Goal: Task Accomplishment & Management: Use online tool/utility

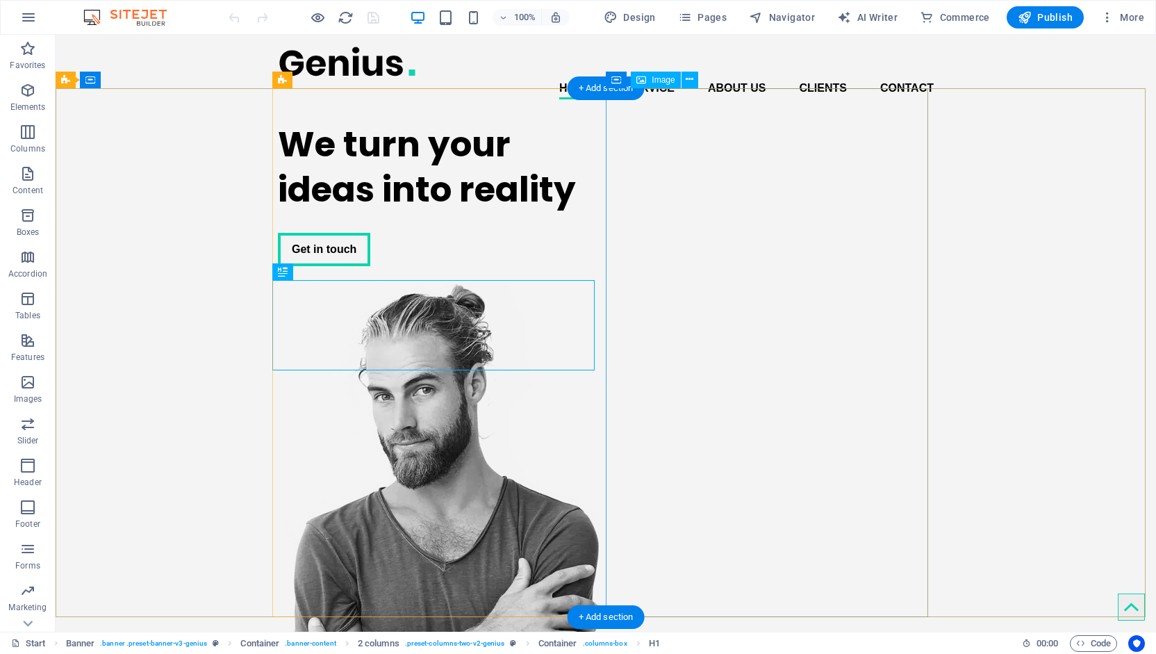
click at [600, 334] on figure at bounding box center [439, 547] width 322 height 529
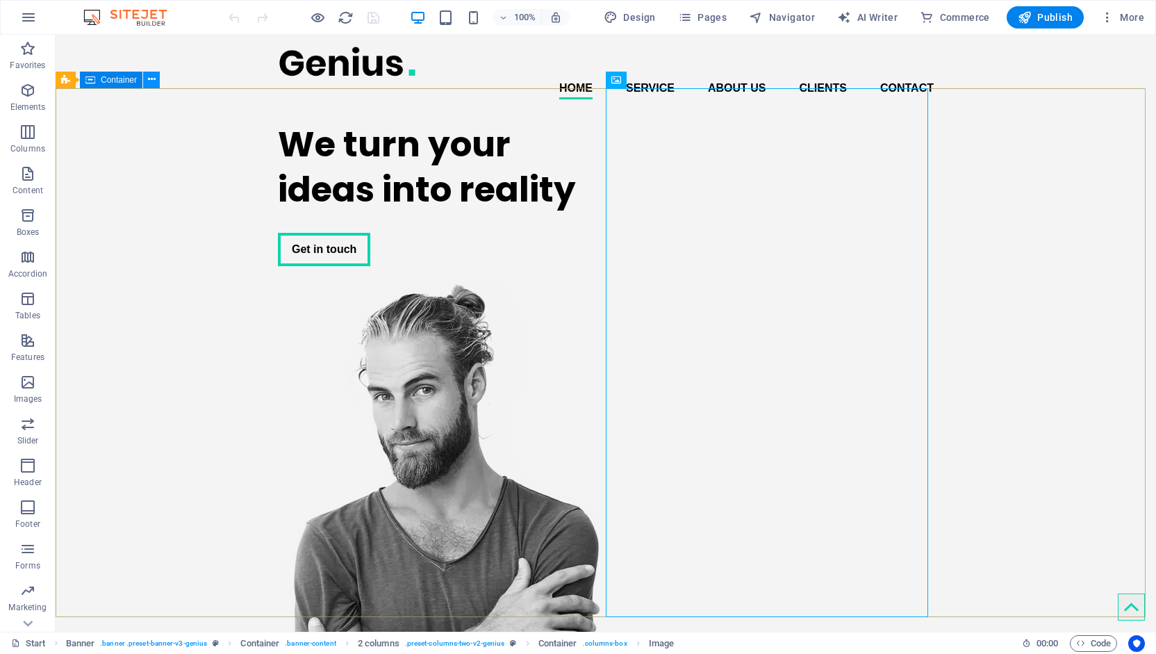
click at [150, 81] on icon at bounding box center [152, 79] width 8 height 15
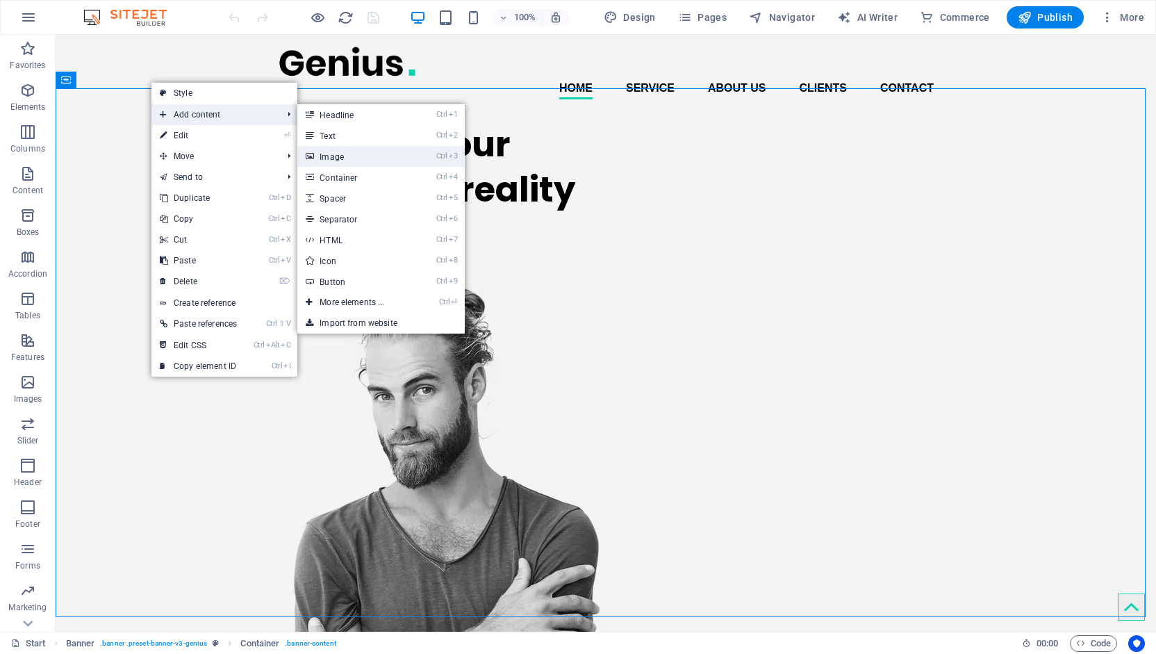
click at [334, 156] on link "Ctrl 3 Image" at bounding box center [354, 156] width 115 height 21
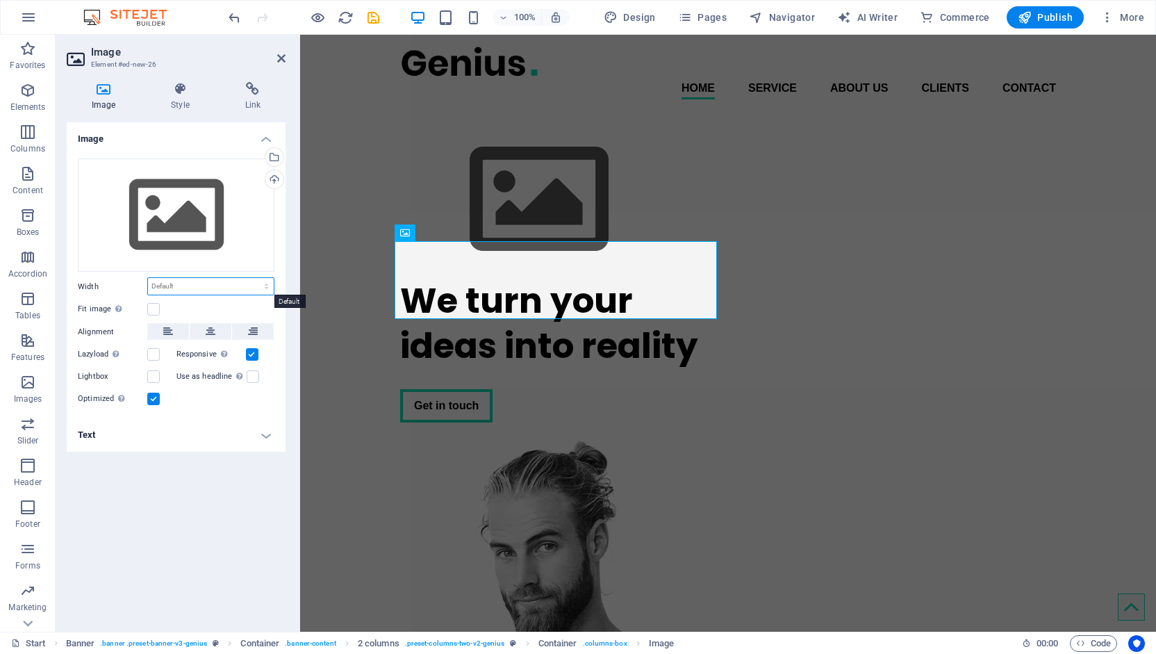
click at [258, 286] on select "Default auto px rem % em vh vw" at bounding box center [211, 286] width 126 height 17
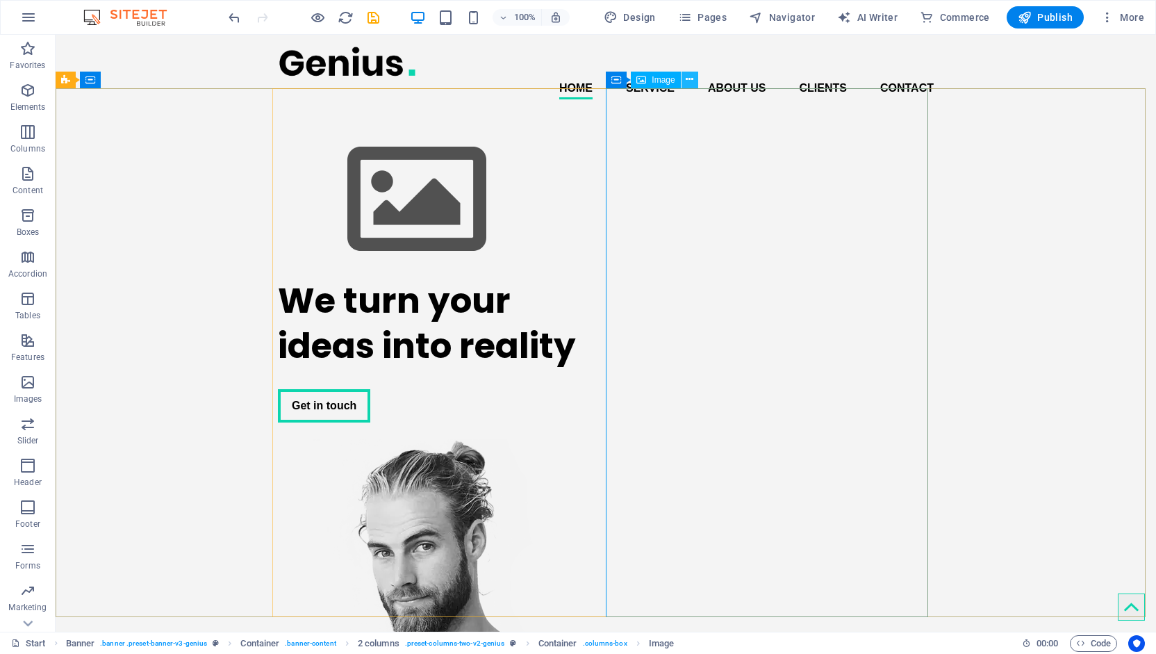
click at [689, 79] on icon at bounding box center [690, 79] width 8 height 15
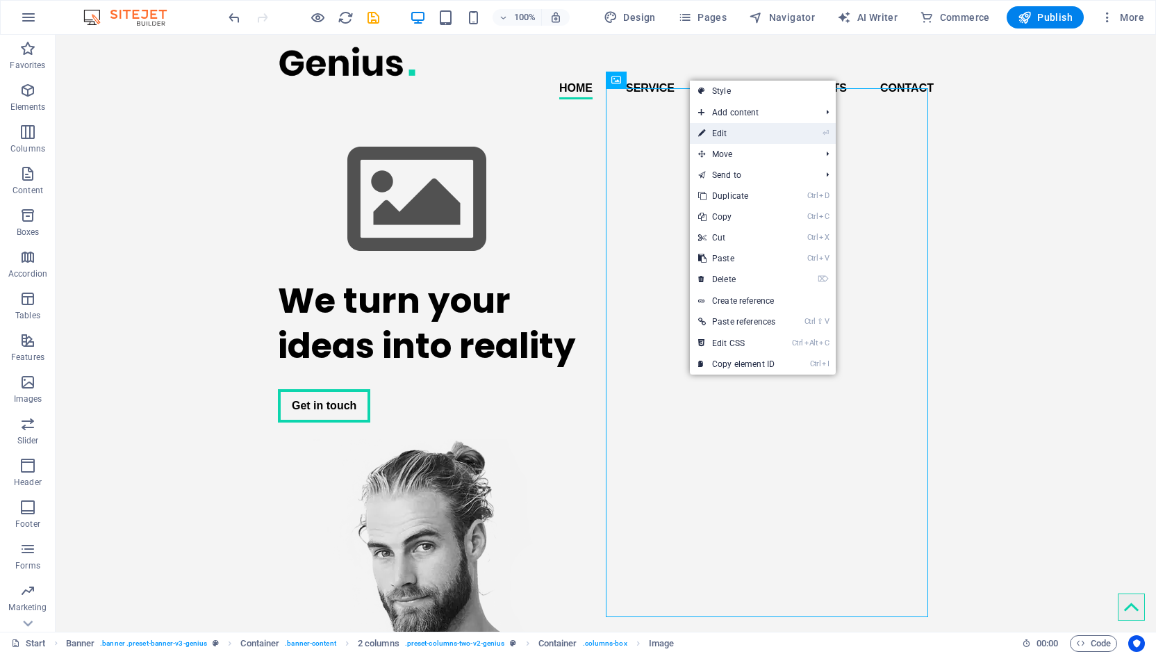
click at [720, 131] on link "⏎ Edit" at bounding box center [737, 133] width 94 height 21
select select "px"
